Goal: Task Accomplishment & Management: Complete application form

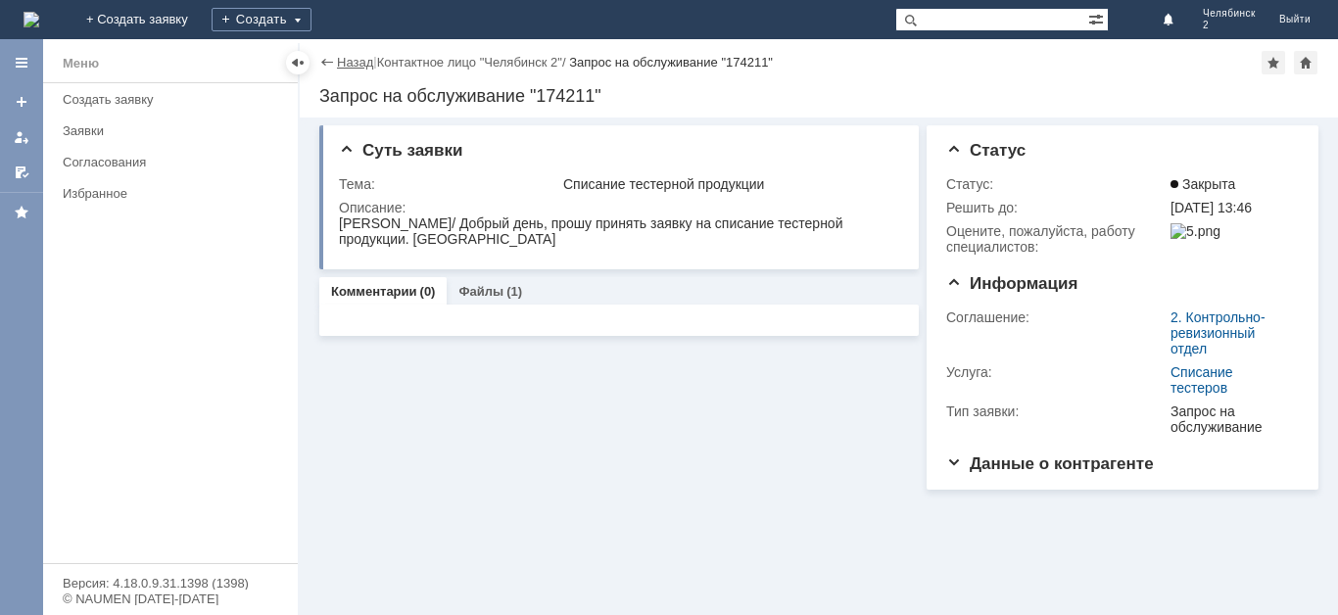
click at [362, 62] on link "Назад" at bounding box center [355, 62] width 36 height 15
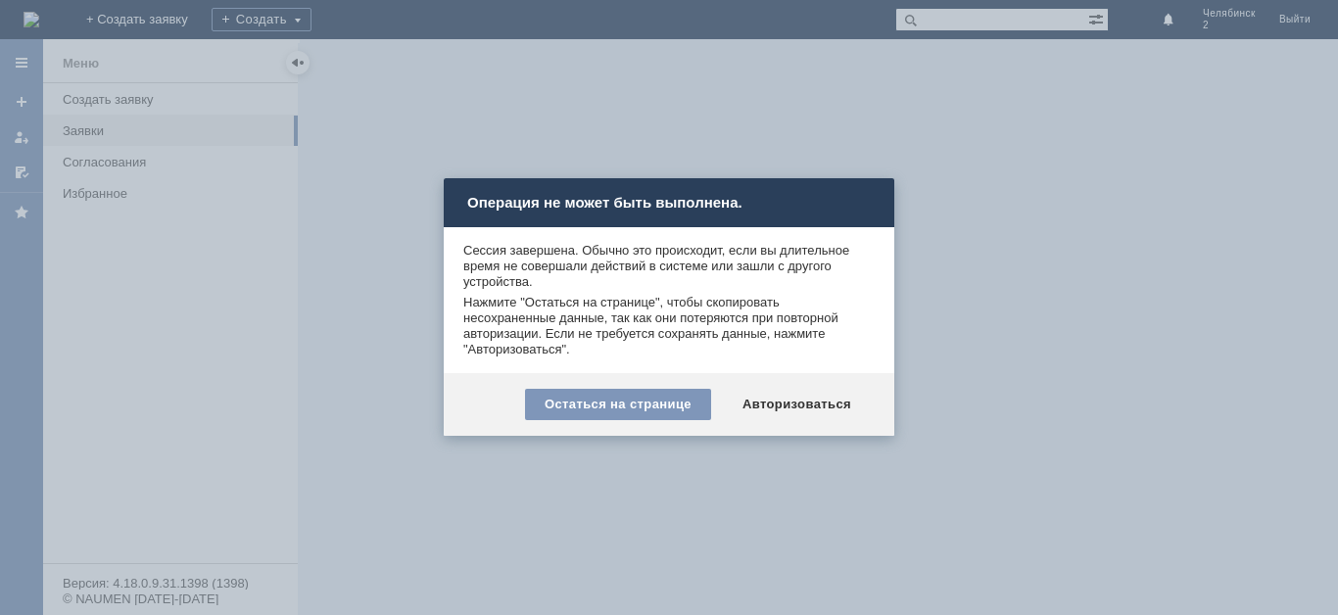
drag, startPoint x: 770, startPoint y: 403, endPoint x: 711, endPoint y: 262, distance: 152.8
click at [716, 263] on div "Сессия завершена. Обычно это происходит, если вы длительное время не совершали …" at bounding box center [669, 331] width 450 height 209
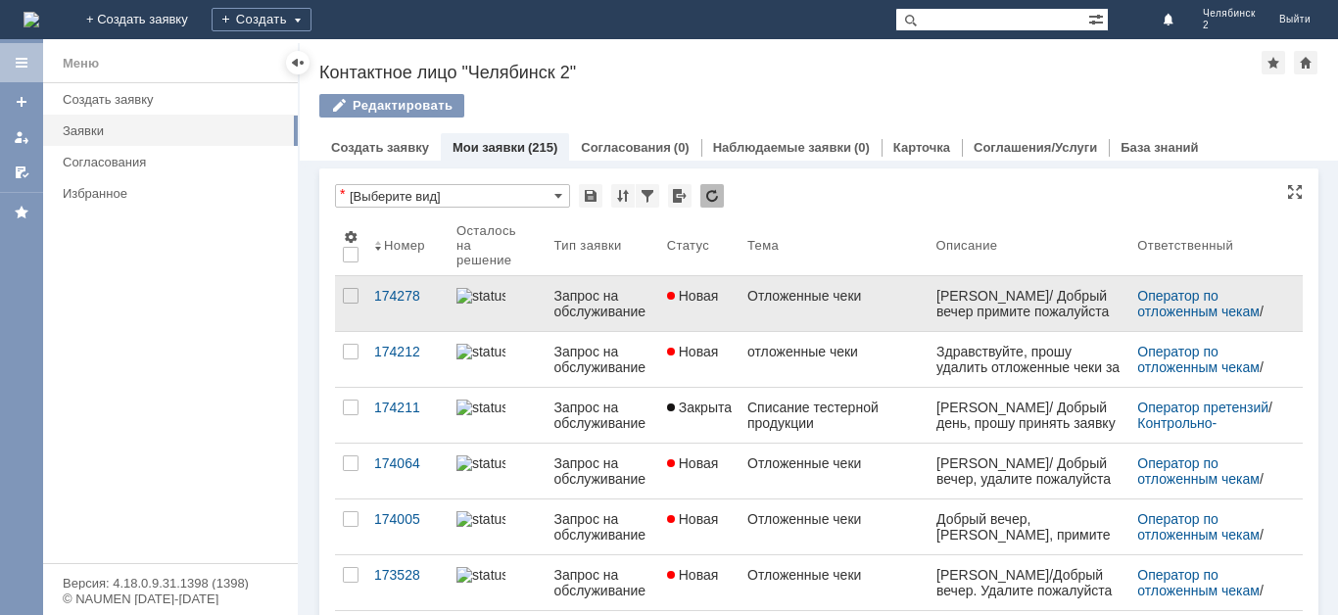
click at [739, 320] on link "Новая" at bounding box center [699, 303] width 80 height 55
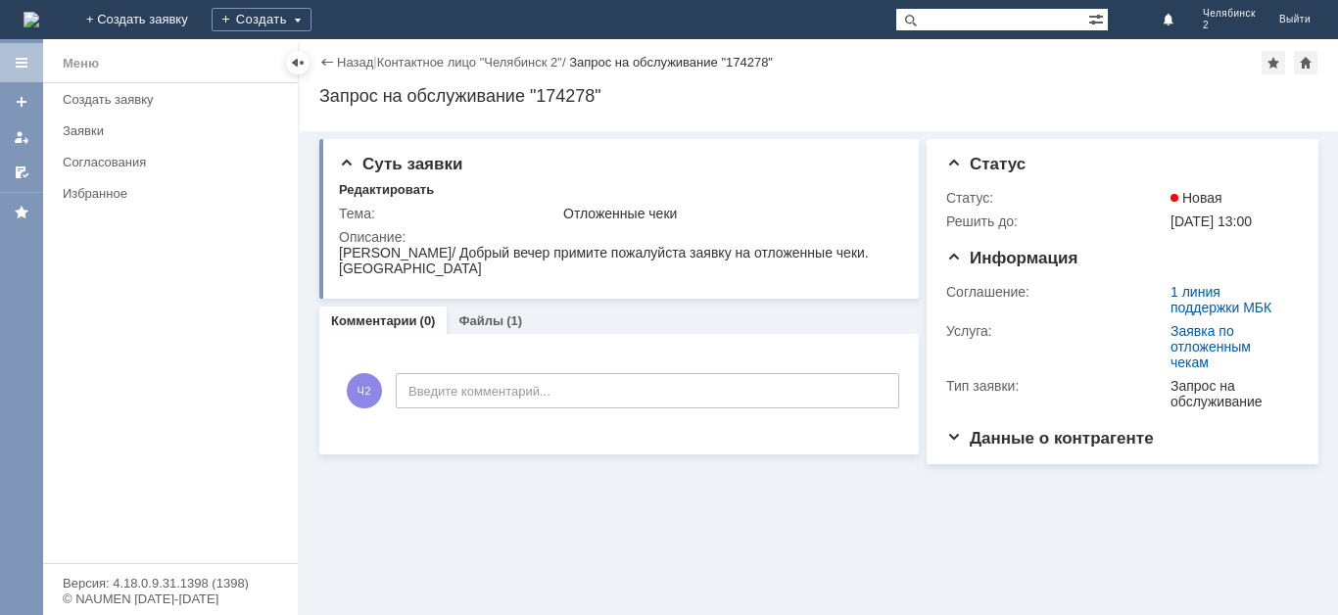
click at [555, 250] on div "[PERSON_NAME]/ Добрый вечер примите пожалуйста заявку на отложенные чеки. [GEOG…" at bounding box center [617, 260] width 557 height 31
copy div "[PERSON_NAME]/ Добрый вечер примите пожалуйста заявку на отложенные чеки. [GEOG…"
click at [128, 95] on div "Создать заявку" at bounding box center [174, 99] width 223 height 15
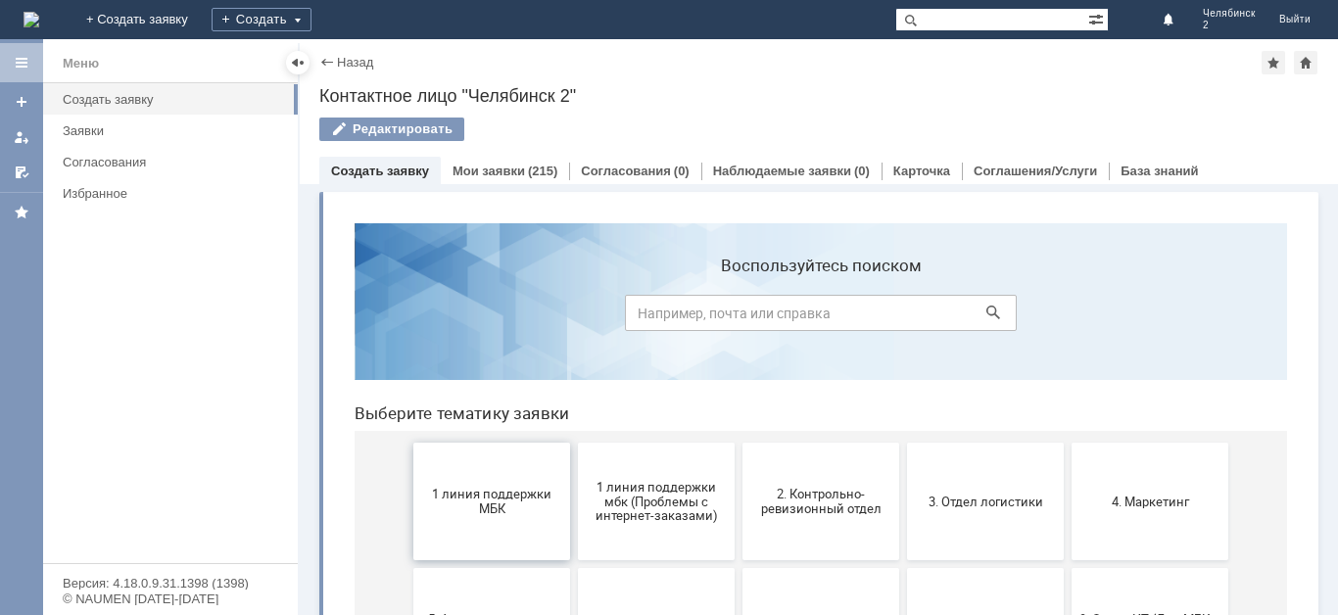
click at [531, 527] on button "1 линия поддержки МБК" at bounding box center [491, 502] width 157 height 118
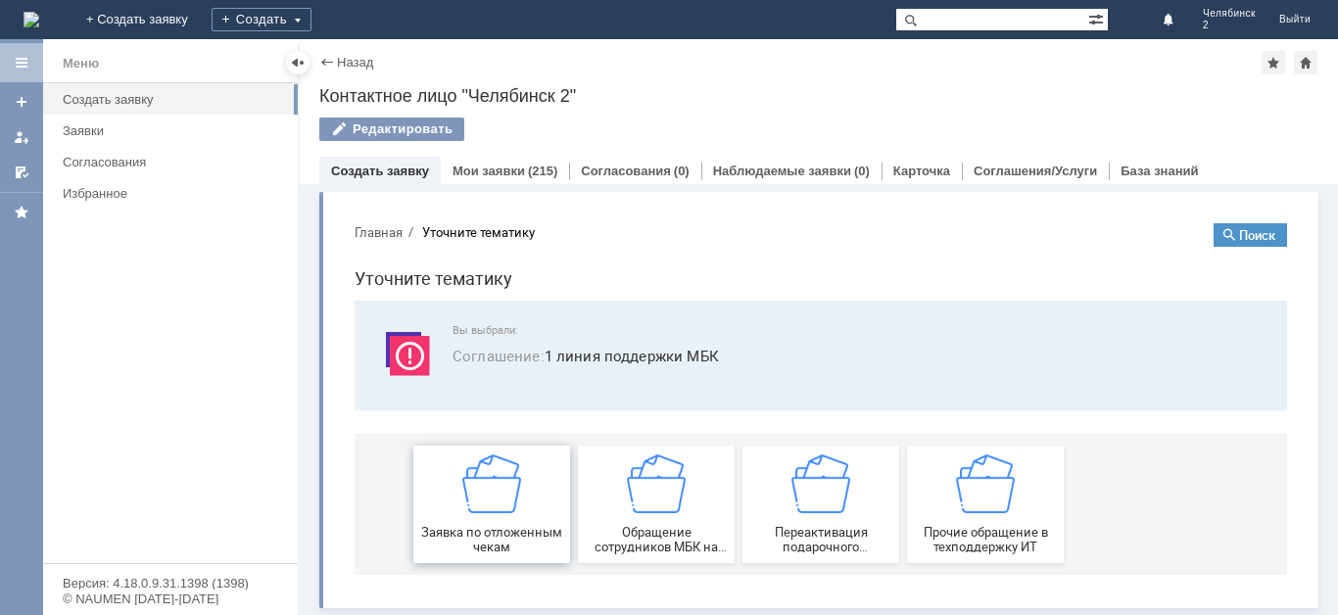
click at [512, 463] on img at bounding box center [491, 483] width 59 height 59
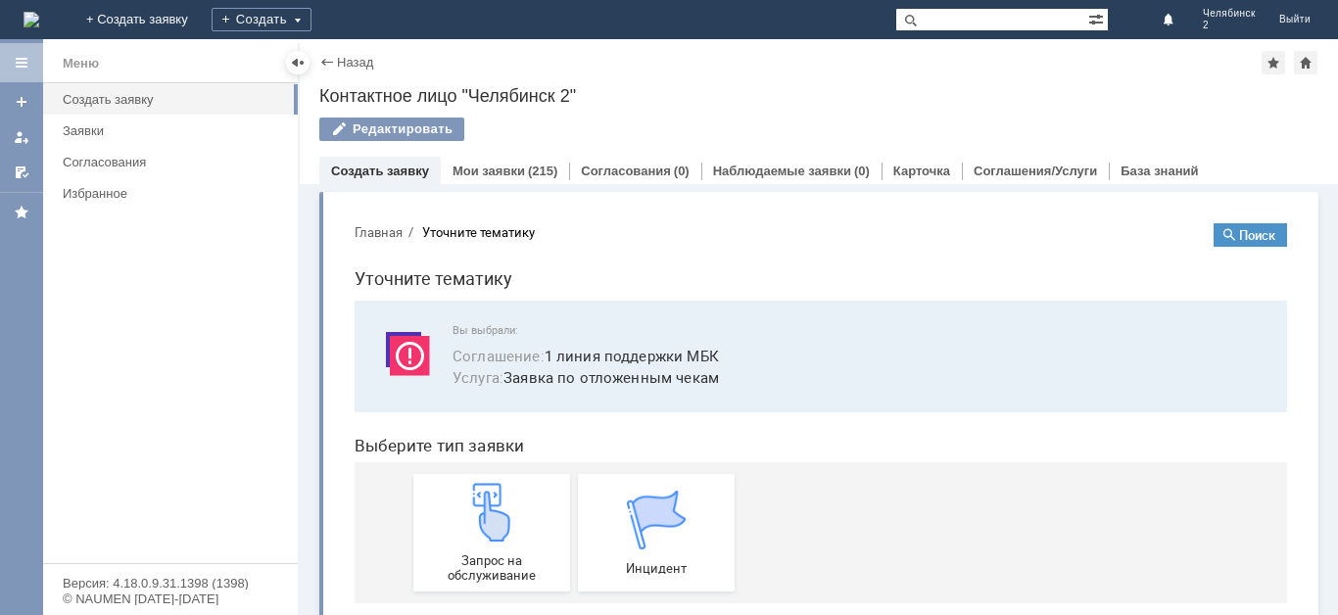
click at [512, 463] on div "Запрос на обслуживание Инцидент" at bounding box center [824, 532] width 823 height 141
click at [498, 508] on img at bounding box center [491, 512] width 59 height 59
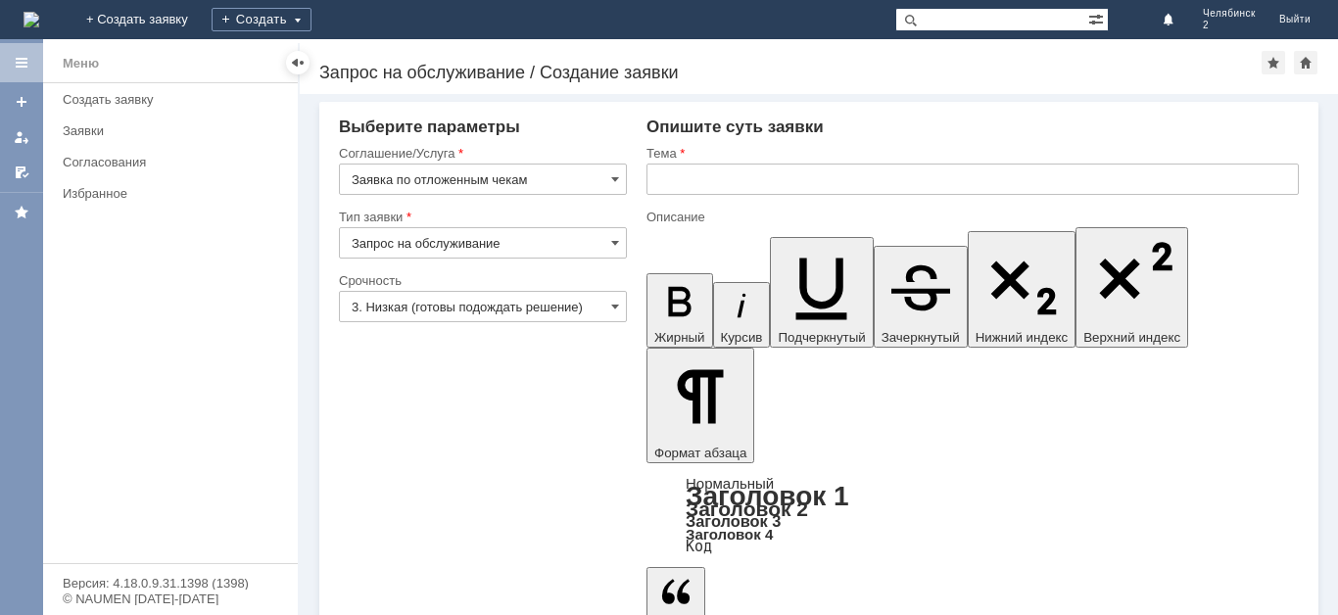
drag, startPoint x: 869, startPoint y: 4787, endPoint x: 659, endPoint y: 4772, distance: 210.1
click at [720, 182] on input "text" at bounding box center [972, 179] width 652 height 31
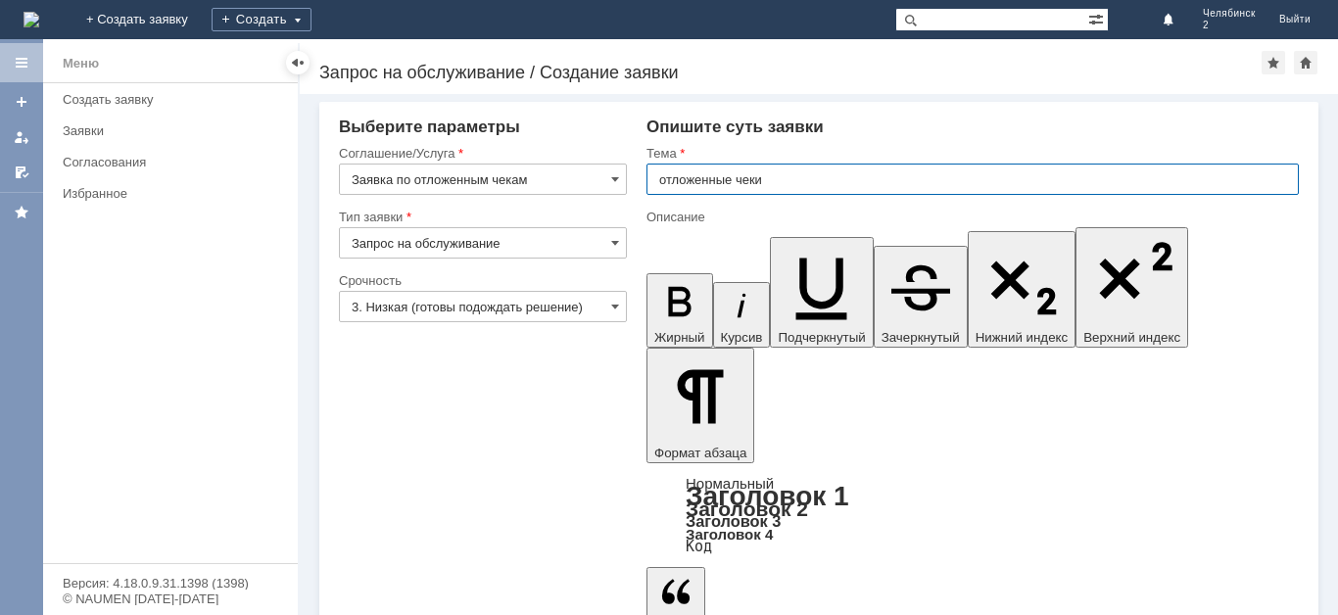
type input "отложенные чеки"
